Goal: Information Seeking & Learning: Learn about a topic

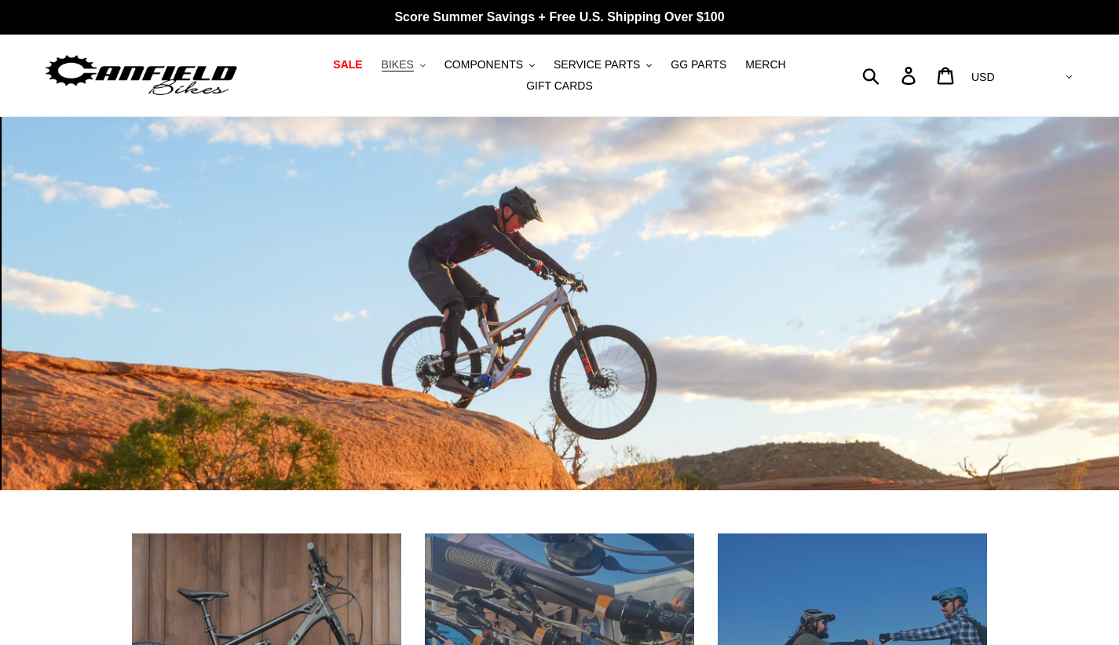
click at [423, 64] on icon ".cls-1{fill:#231f20}" at bounding box center [422, 65] width 5 height 5
click at [406, 71] on span "BIKES" at bounding box center [398, 64] width 32 height 13
click at [407, 60] on span "BIKES" at bounding box center [398, 64] width 32 height 13
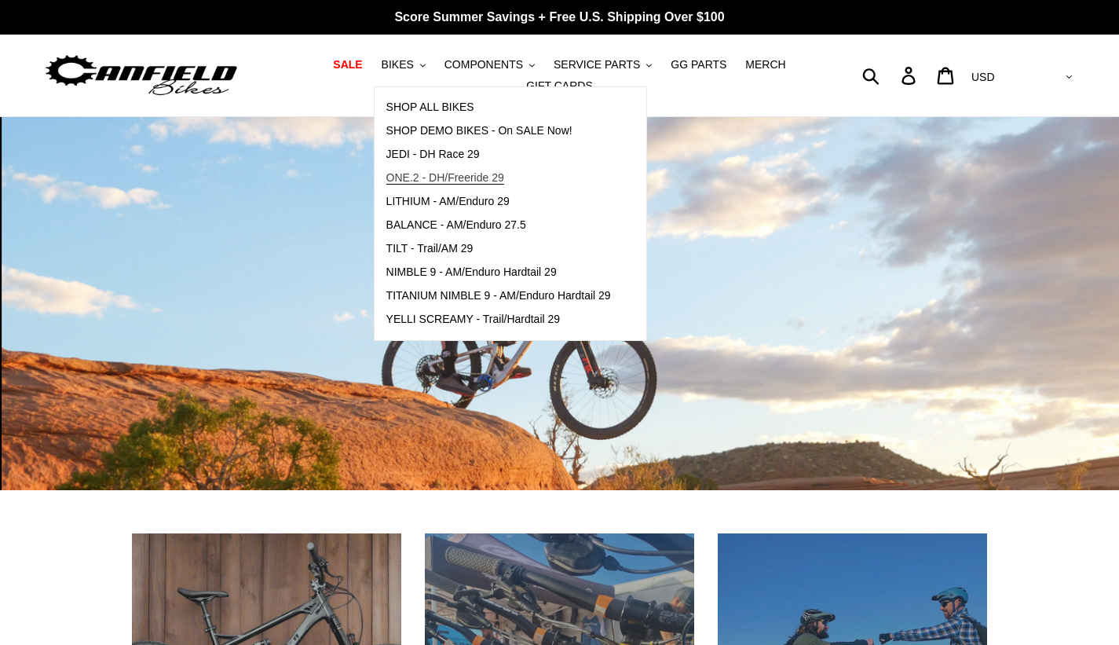
click at [425, 173] on span "ONE.2 - DH/Freeride 29" at bounding box center [445, 177] width 118 height 13
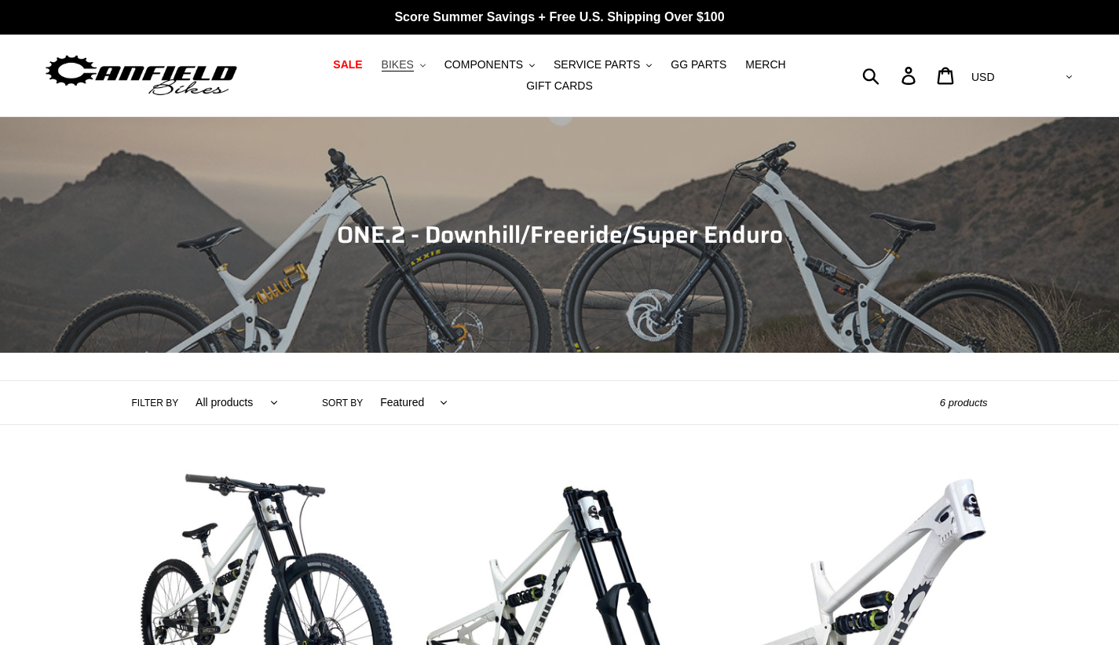
click at [412, 62] on span "BIKES" at bounding box center [398, 64] width 32 height 13
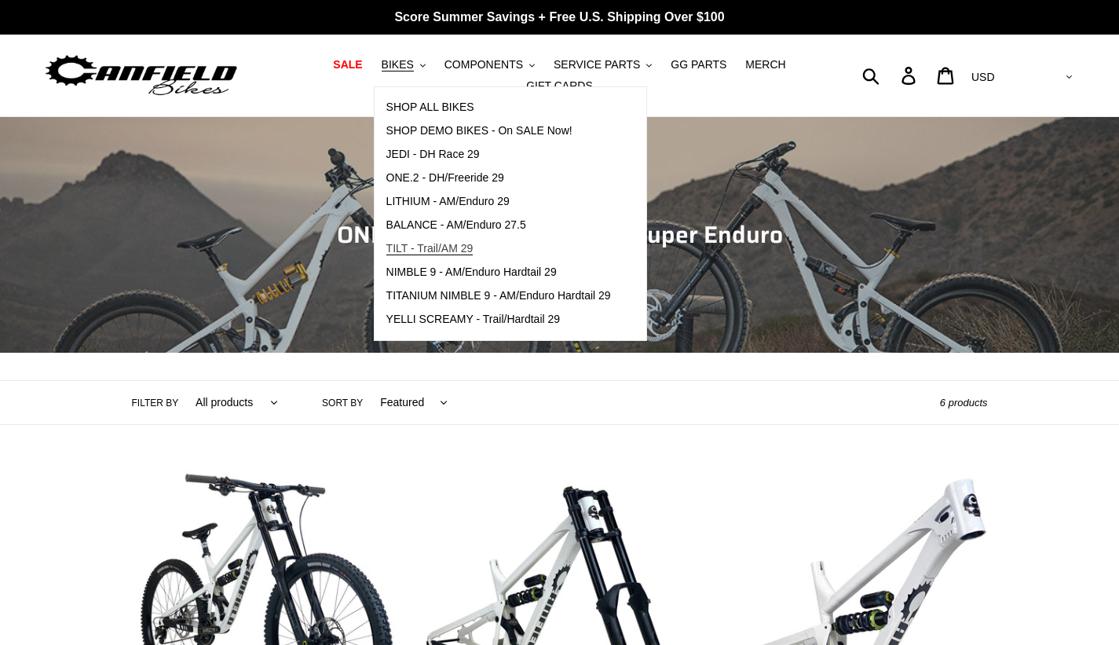
click at [433, 242] on span "TILT - Trail/AM 29" at bounding box center [429, 248] width 87 height 13
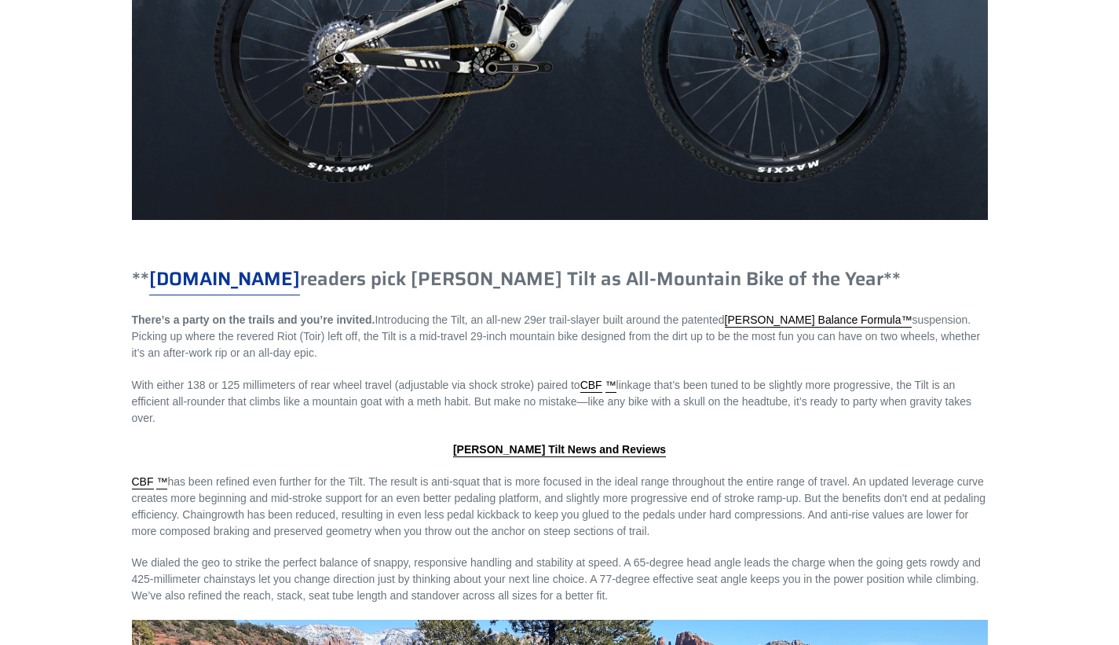
scroll to position [1523, 0]
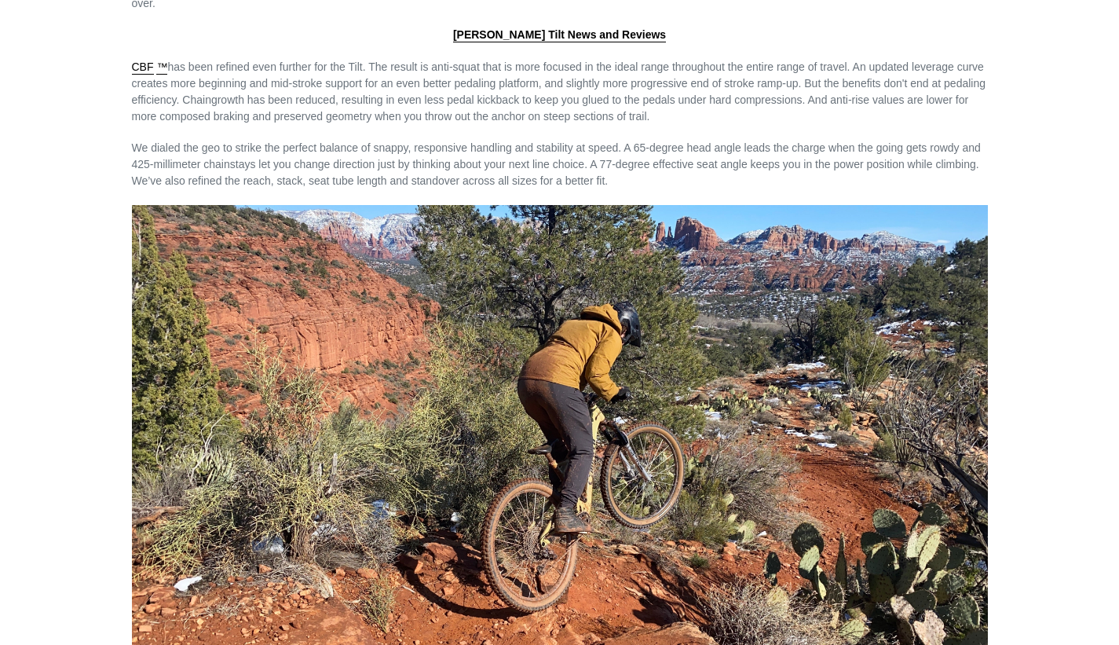
scroll to position [1910, 0]
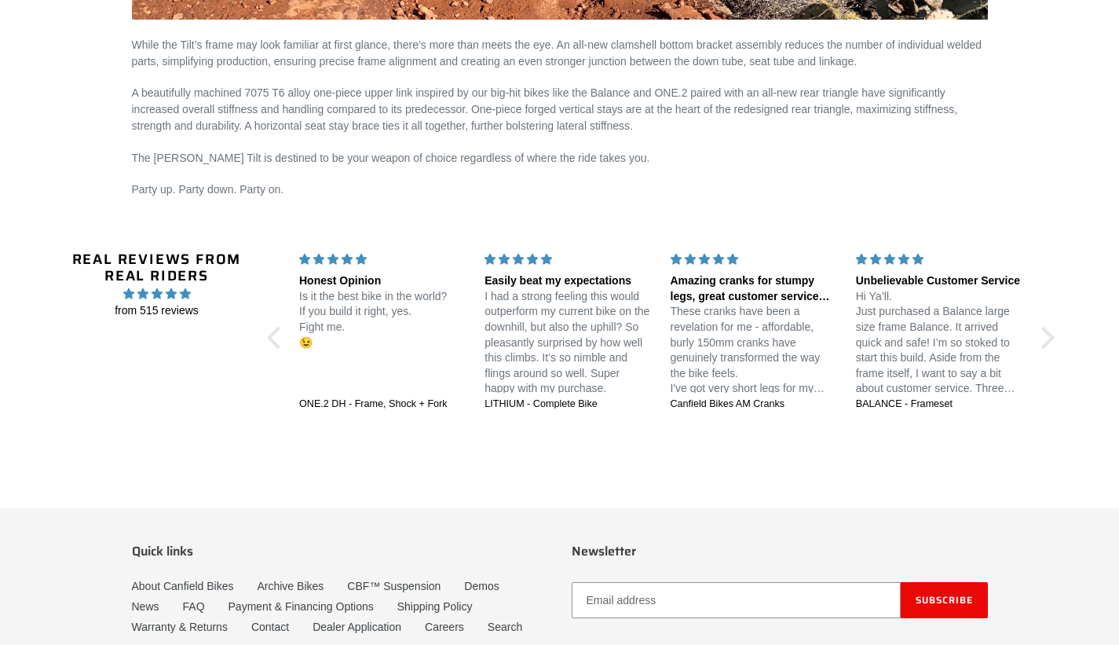
scroll to position [2601, 0]
